Goal: Book appointment/travel/reservation

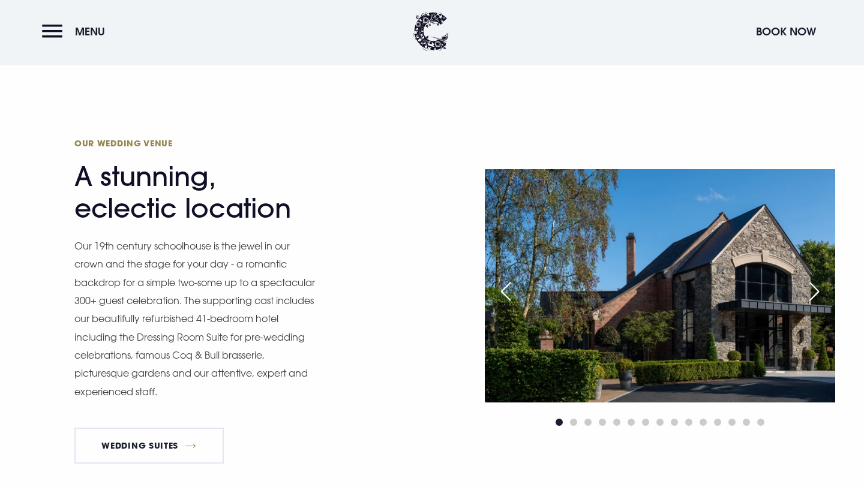
scroll to position [1286, 0]
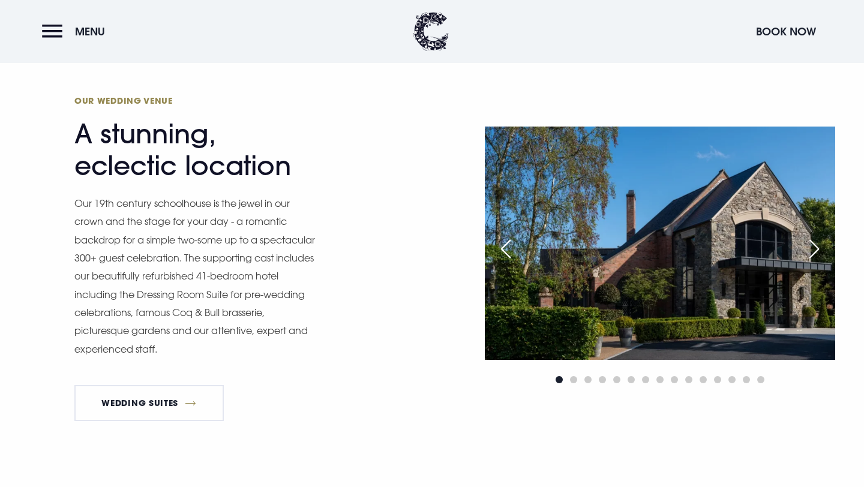
click at [820, 248] on div "Next slide" at bounding box center [814, 249] width 30 height 26
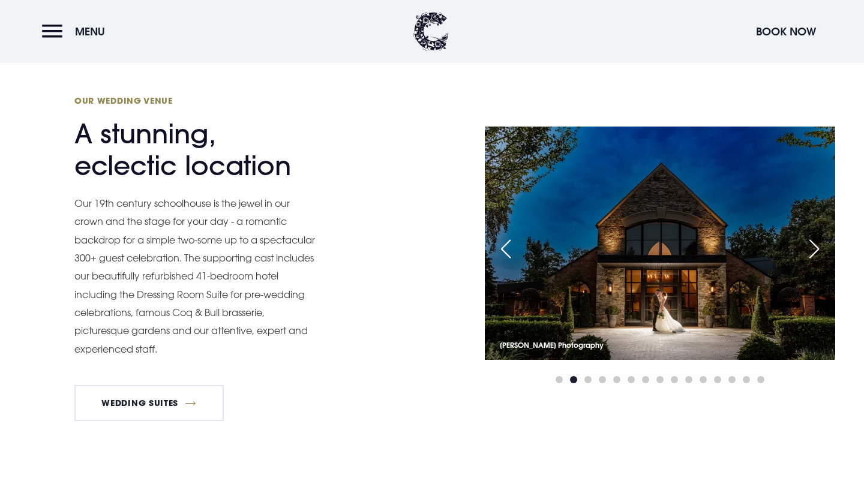
click at [820, 249] on div "Next slide" at bounding box center [814, 249] width 30 height 26
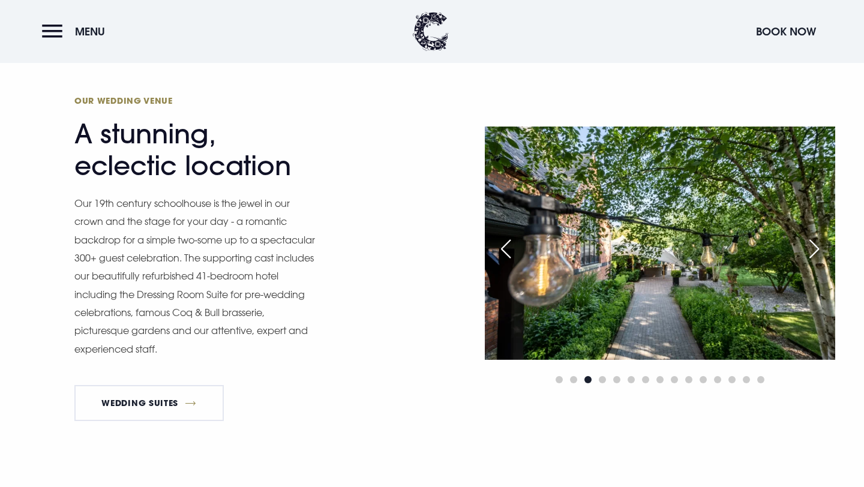
click at [820, 249] on div "Next slide" at bounding box center [814, 249] width 30 height 26
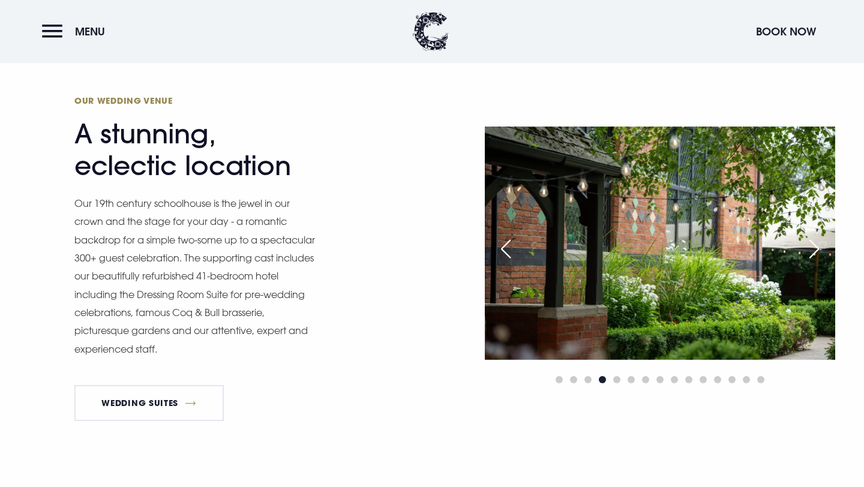
click at [820, 249] on div "Next slide" at bounding box center [814, 249] width 30 height 26
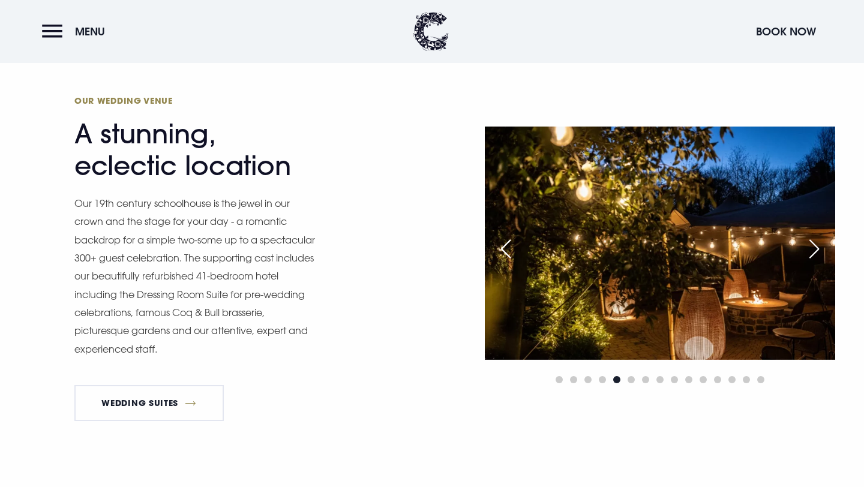
click at [820, 249] on div "Next slide" at bounding box center [814, 249] width 30 height 26
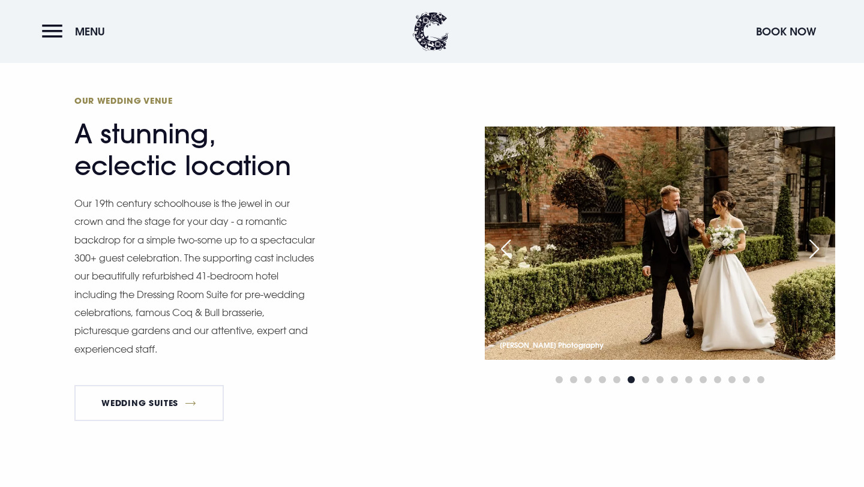
click at [820, 249] on div "Next slide" at bounding box center [814, 249] width 30 height 26
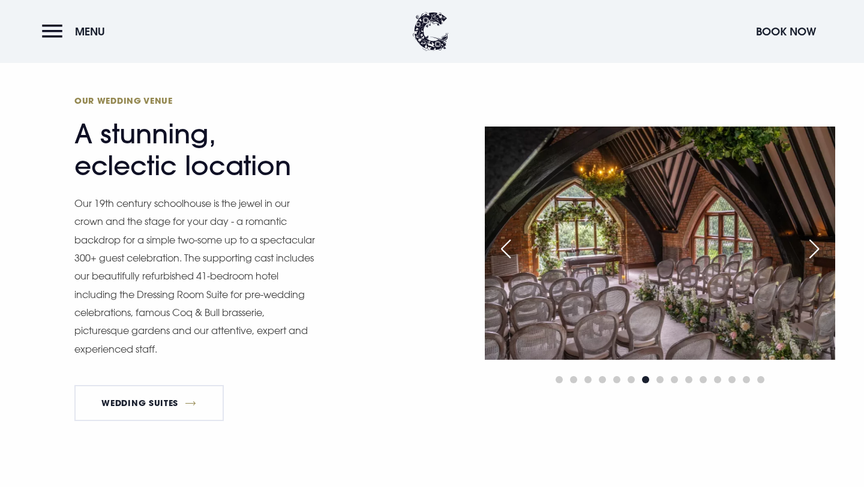
click at [820, 249] on div "Next slide" at bounding box center [814, 249] width 30 height 26
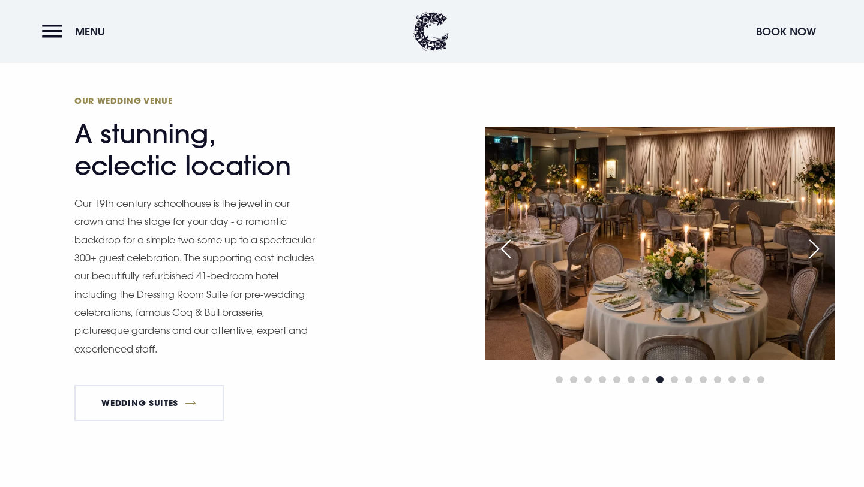
click at [820, 249] on div "Next slide" at bounding box center [814, 249] width 30 height 26
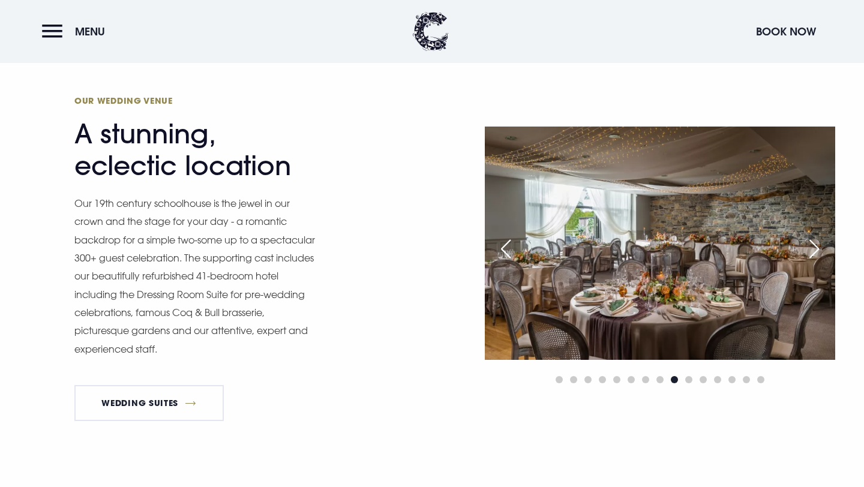
click at [820, 249] on div "Next slide" at bounding box center [814, 249] width 30 height 26
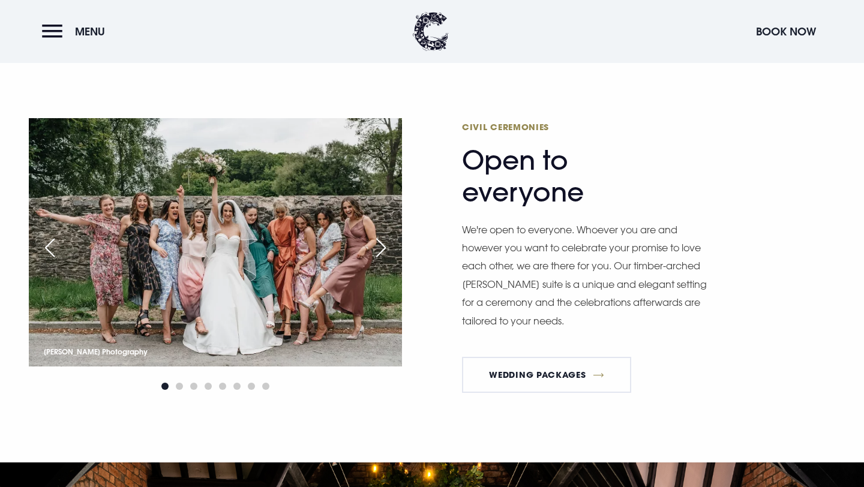
scroll to position [1668, 0]
